Goal: Task Accomplishment & Management: Use online tool/utility

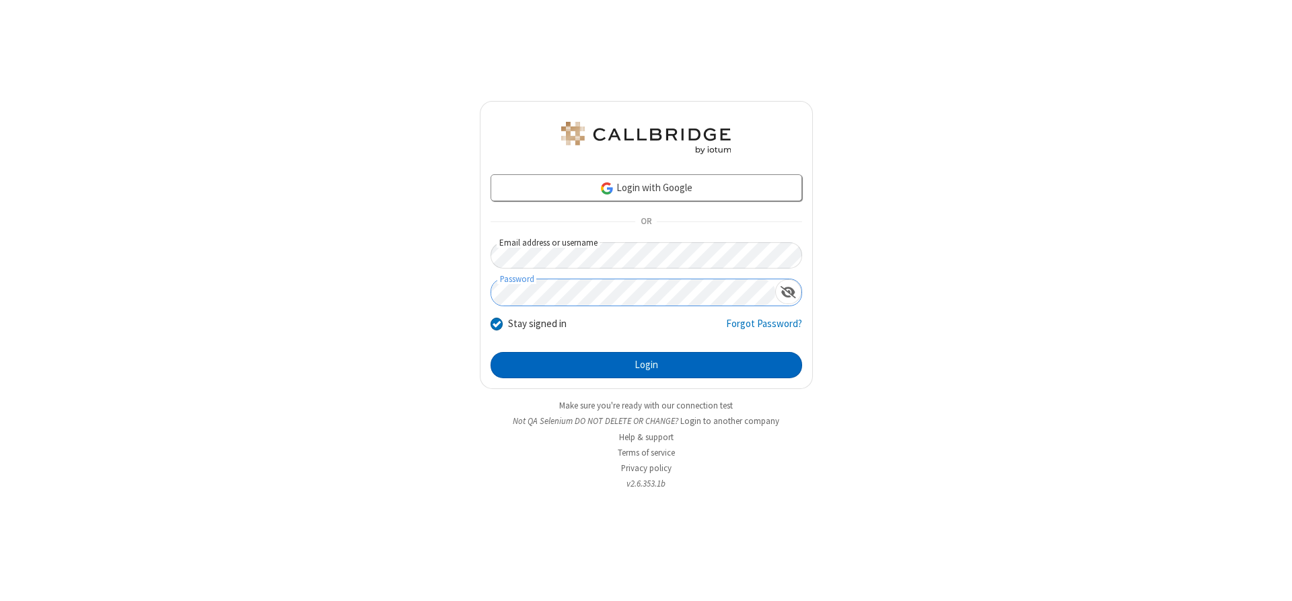
click at [646, 365] on button "Login" at bounding box center [645, 365] width 311 height 27
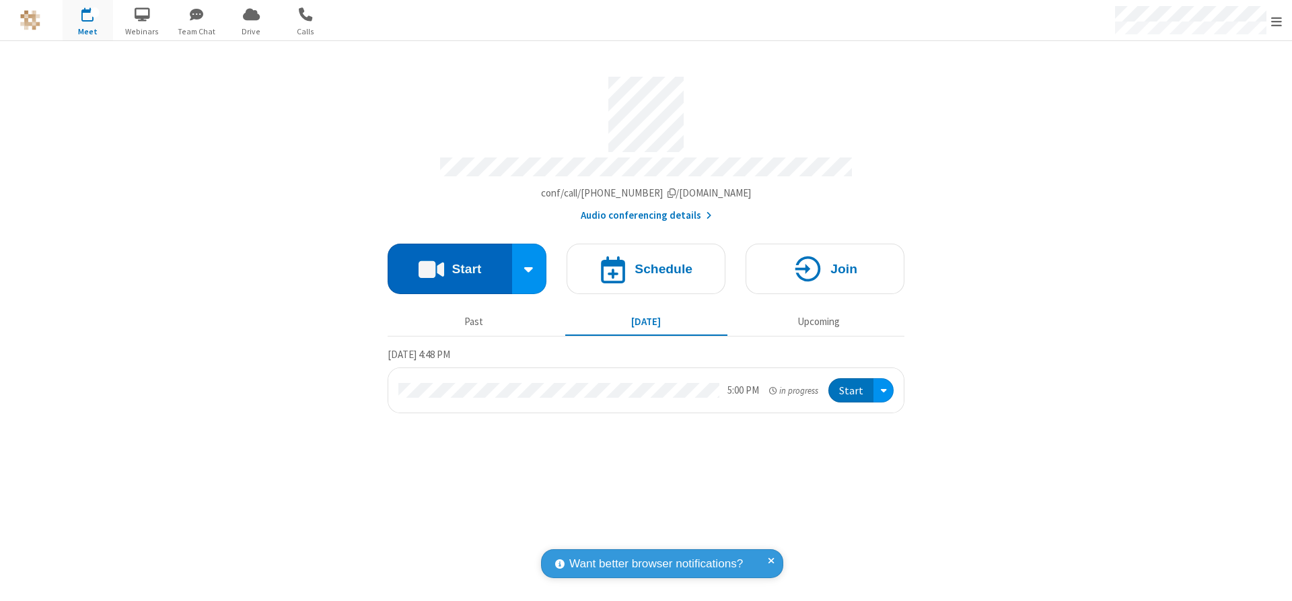
click at [449, 264] on button "Start" at bounding box center [449, 269] width 124 height 50
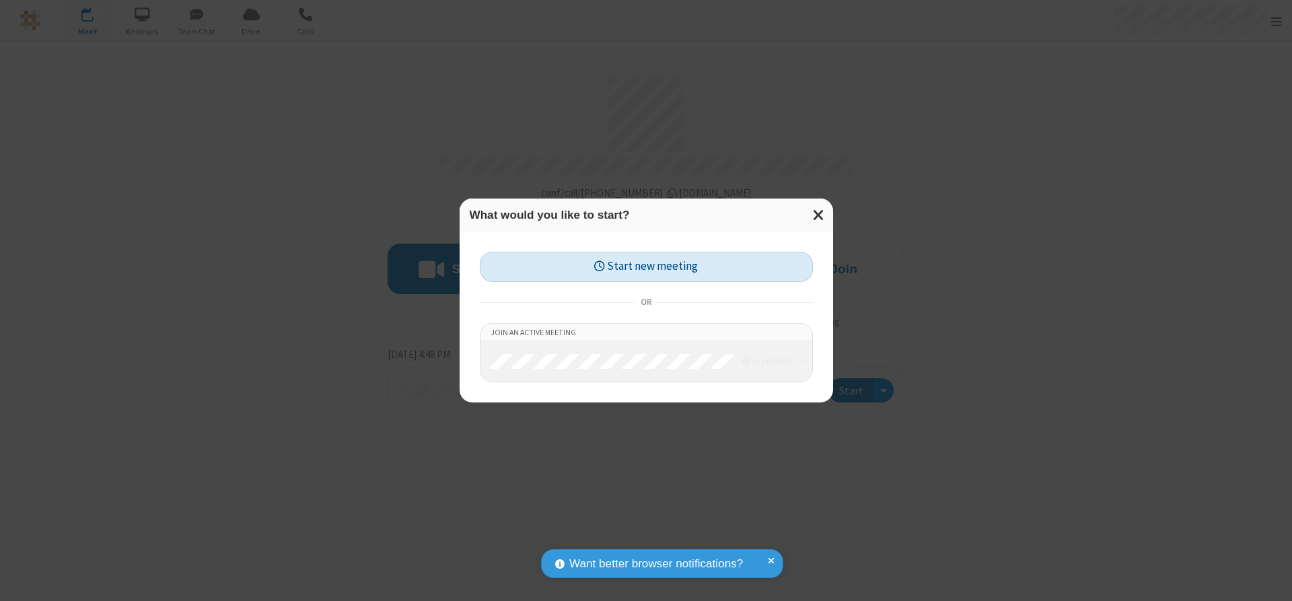
click at [646, 266] on button "Start new meeting" at bounding box center [646, 267] width 333 height 30
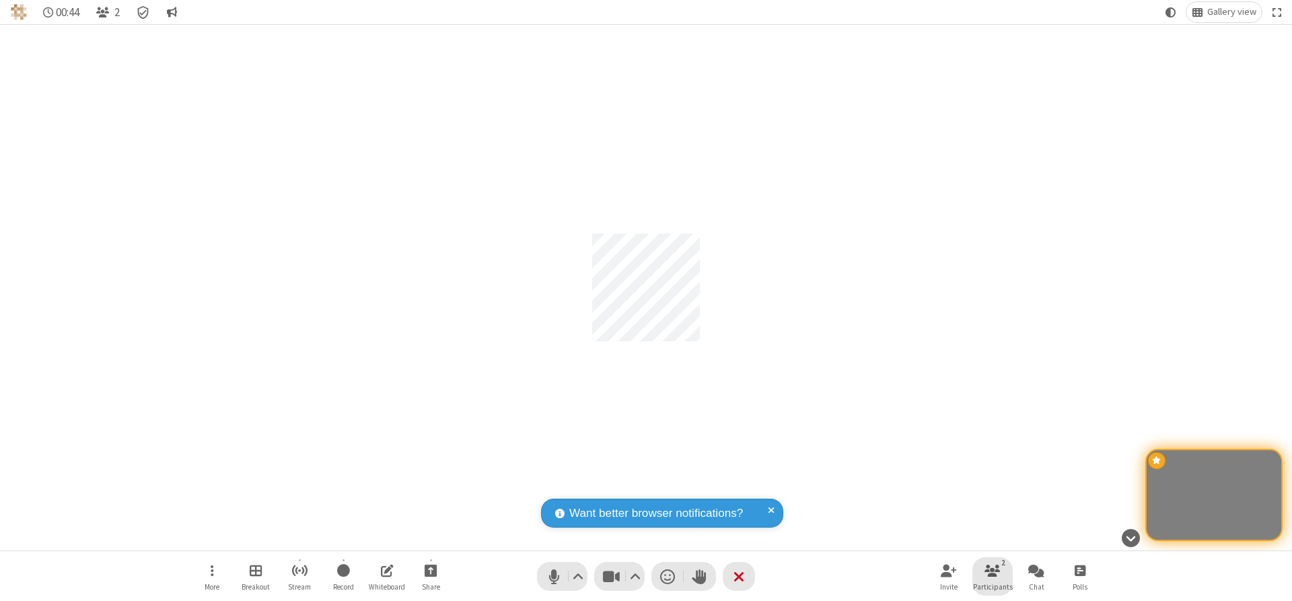
click at [992, 586] on span "Participants" at bounding box center [993, 587] width 40 height 8
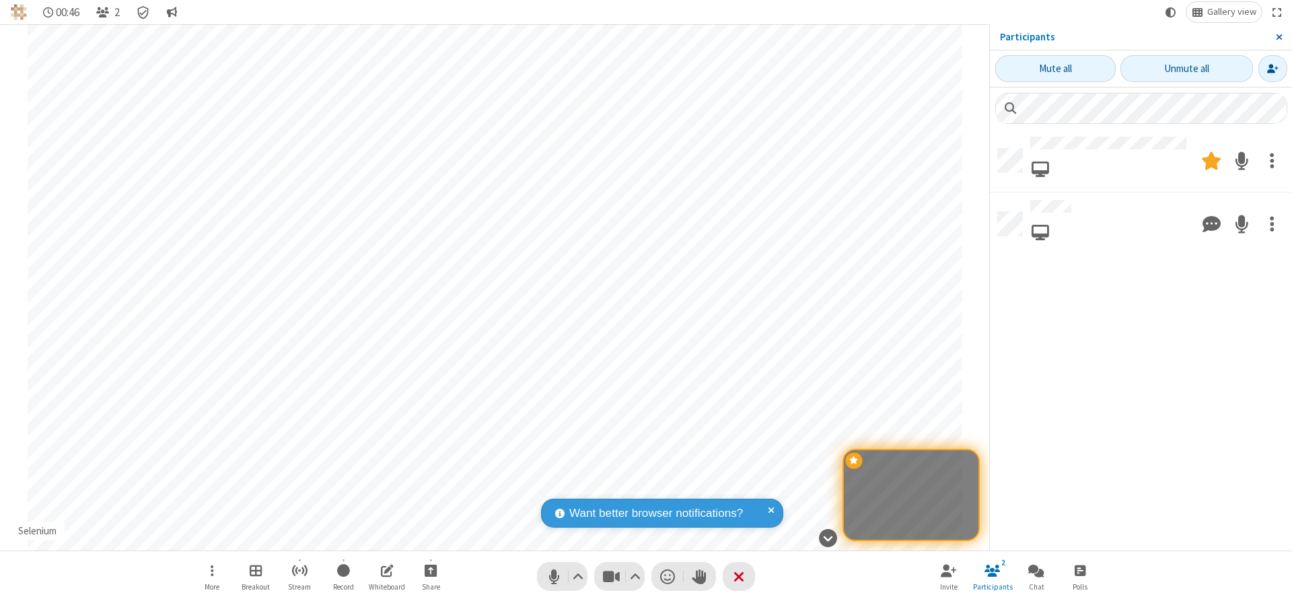
click at [1278, 37] on span "Close sidebar" at bounding box center [1278, 37] width 7 height 11
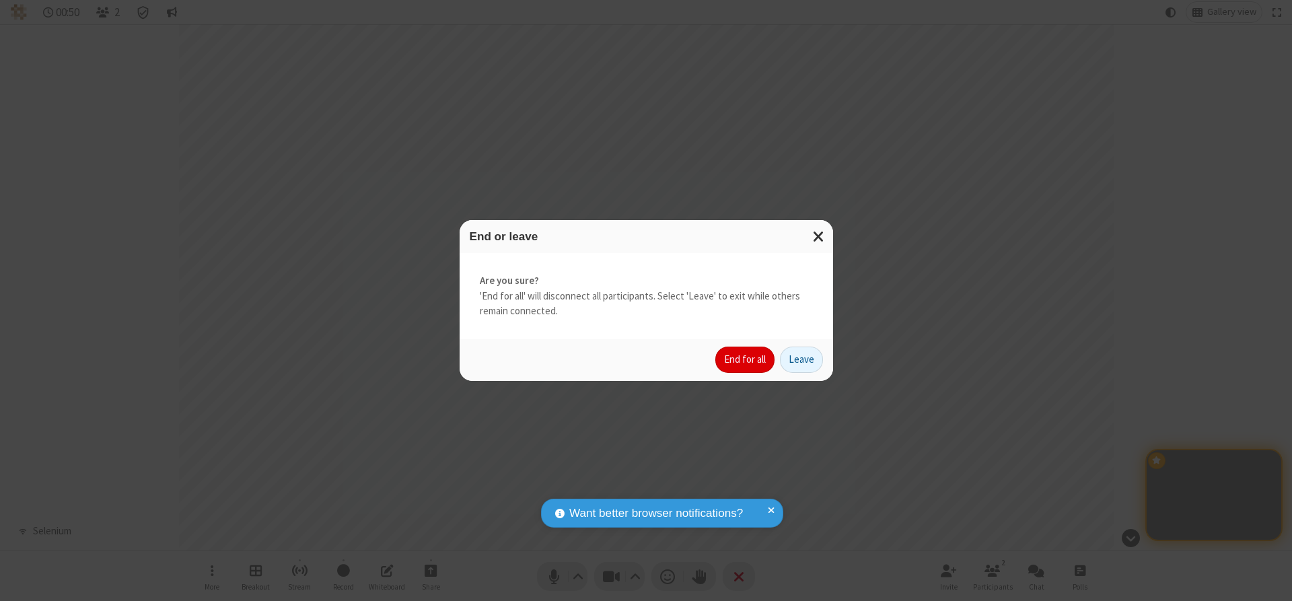
click at [745, 359] on button "End for all" at bounding box center [744, 359] width 59 height 27
